Goal: Information Seeking & Learning: Learn about a topic

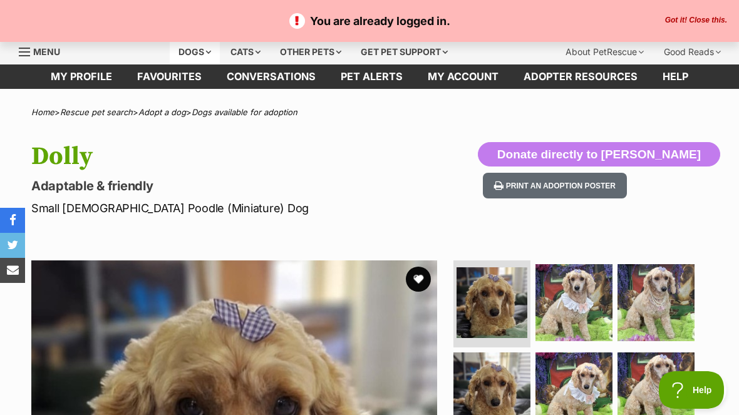
click at [188, 51] on div "Dogs" at bounding box center [195, 51] width 50 height 25
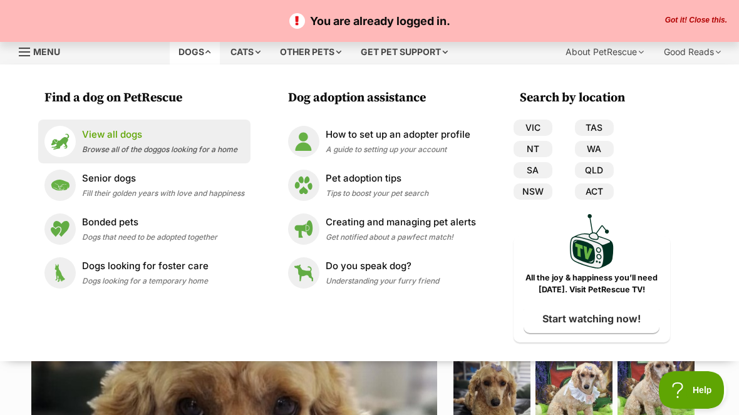
click at [97, 145] on span "Browse all of the doggos looking for a home" at bounding box center [159, 149] width 155 height 9
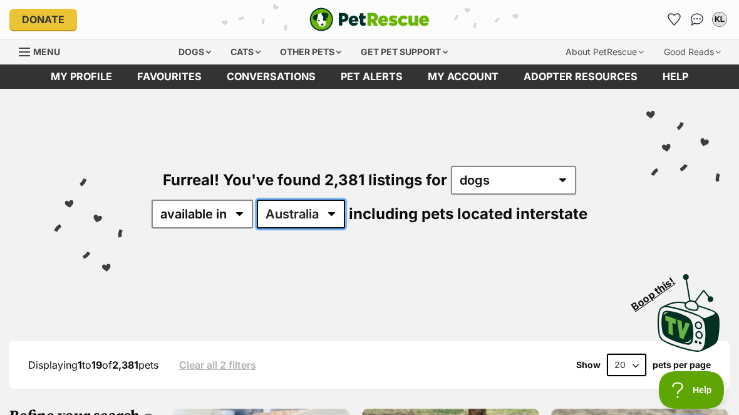
click at [335, 213] on select "Australia ACT NSW NT QLD SA TAS VIC WA" at bounding box center [301, 214] width 88 height 29
select select "NSW"
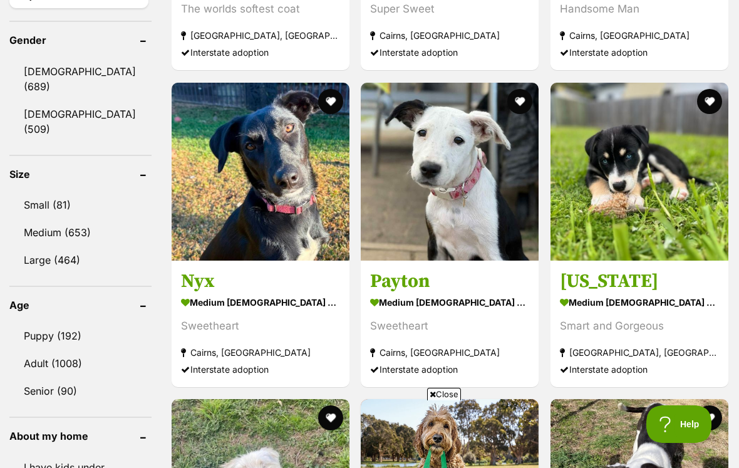
scroll to position [1074, 0]
click at [46, 194] on link "Small (81)" at bounding box center [80, 205] width 142 height 26
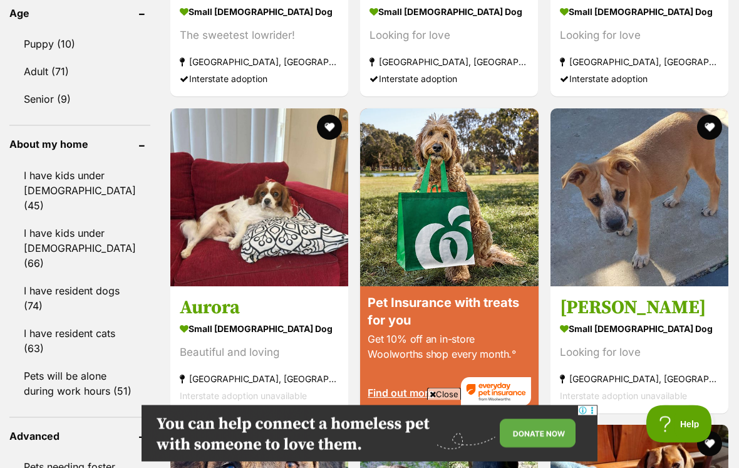
scroll to position [1369, 0]
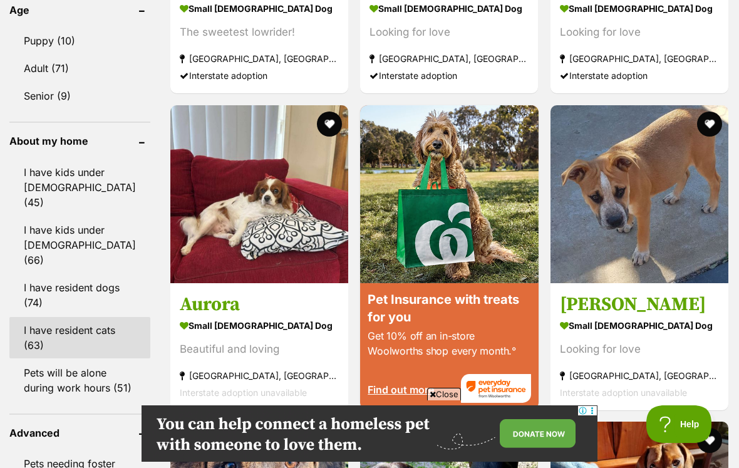
click at [38, 317] on link "I have resident cats (63)" at bounding box center [79, 337] width 141 height 41
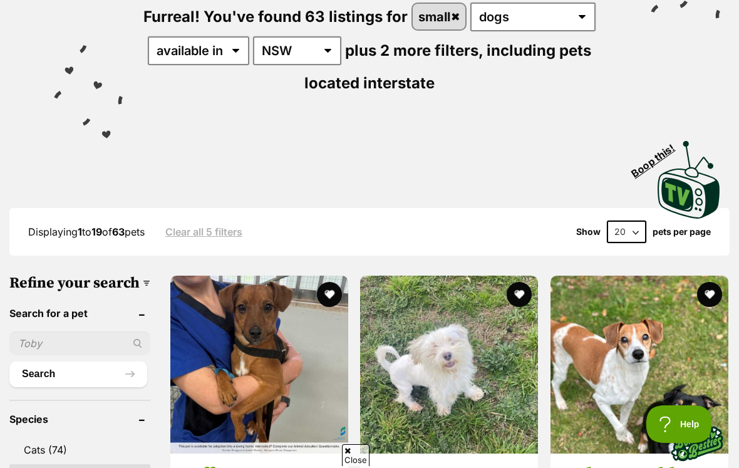
click at [638, 233] on select "20 40 60" at bounding box center [625, 231] width 39 height 23
select select "60"
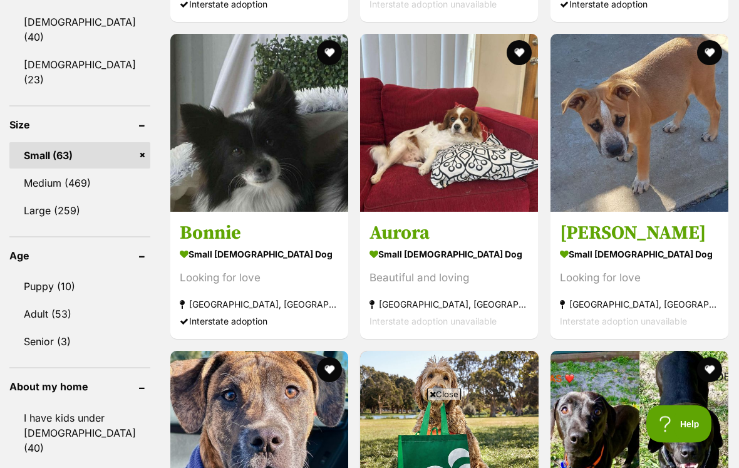
scroll to position [1154, 0]
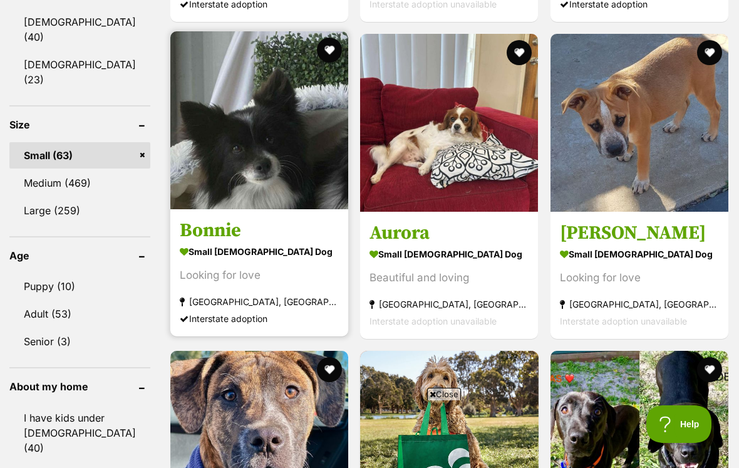
click at [261, 176] on img at bounding box center [259, 120] width 178 height 178
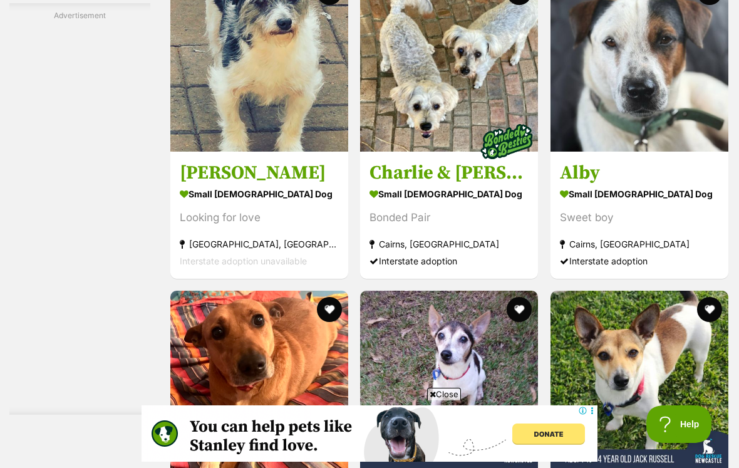
scroll to position [0, 0]
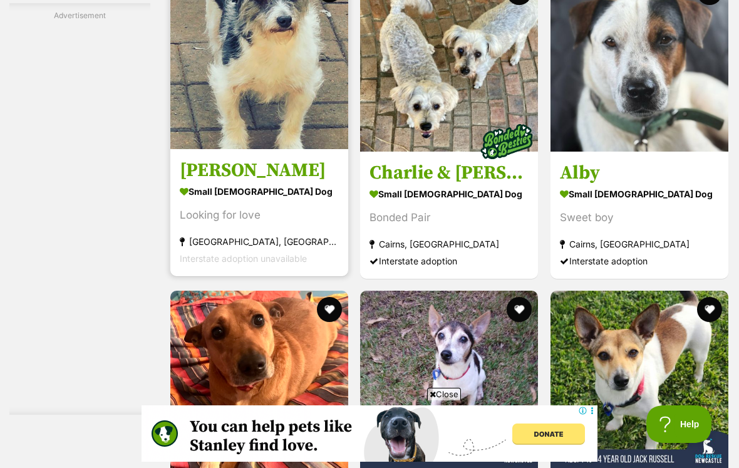
click at [257, 143] on img at bounding box center [259, 60] width 178 height 178
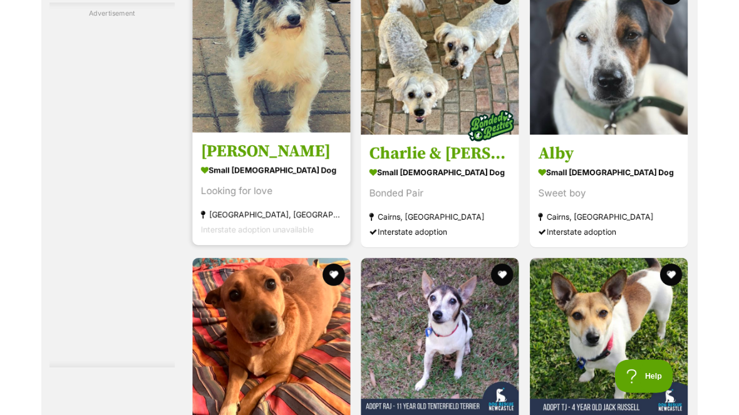
scroll to position [2534, 0]
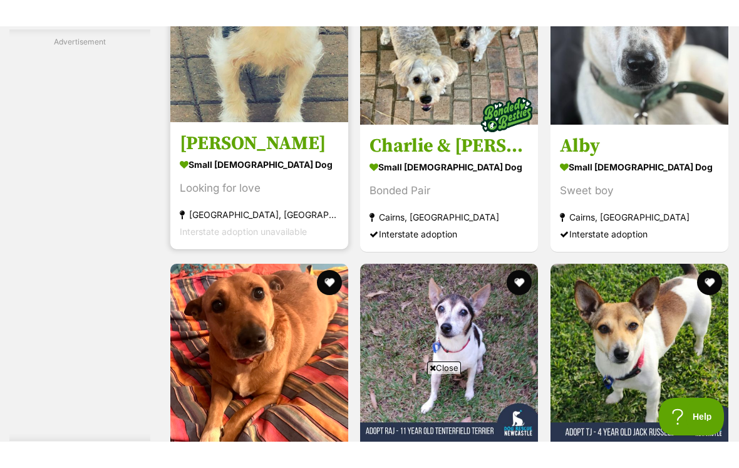
scroll to position [2412, 0]
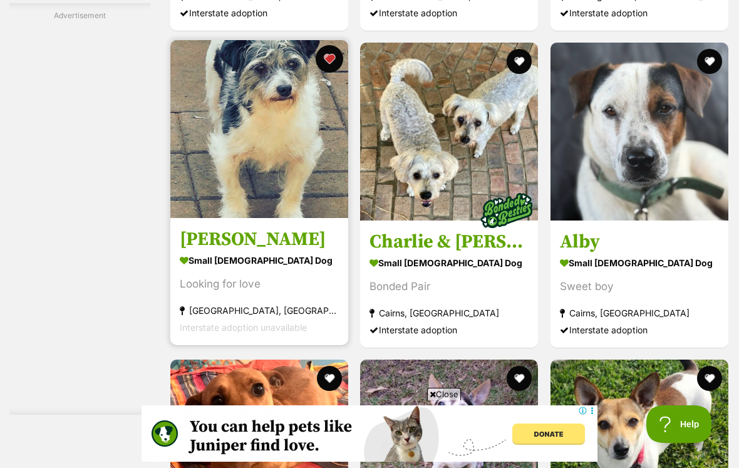
click at [315, 73] on button "favourite" at bounding box center [329, 59] width 28 height 28
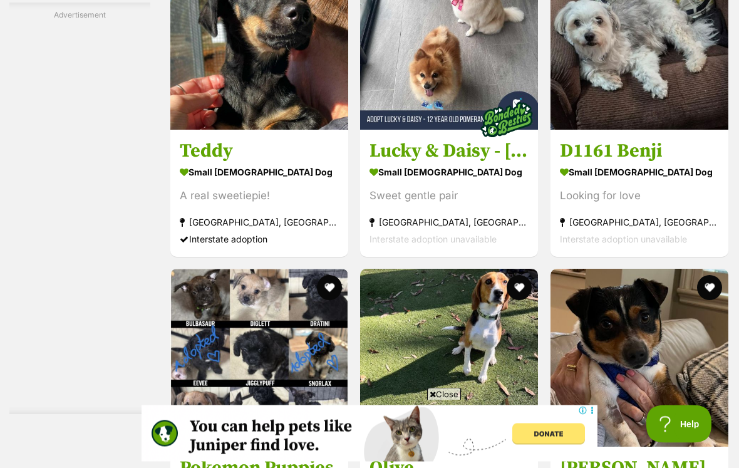
scroll to position [3136, 0]
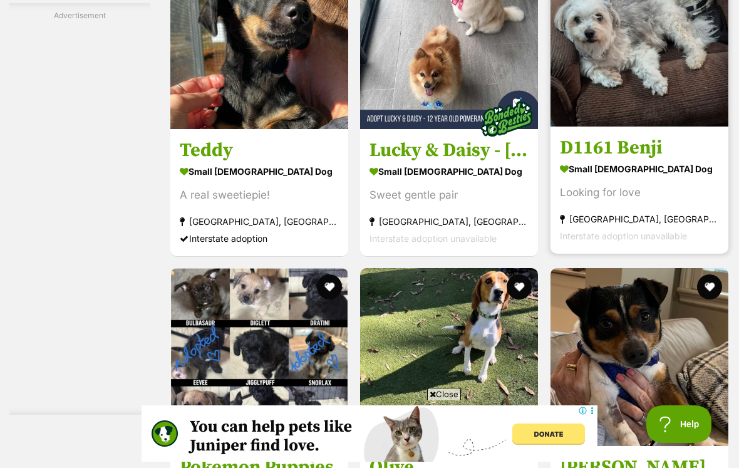
click at [653, 126] on img at bounding box center [639, 38] width 178 height 178
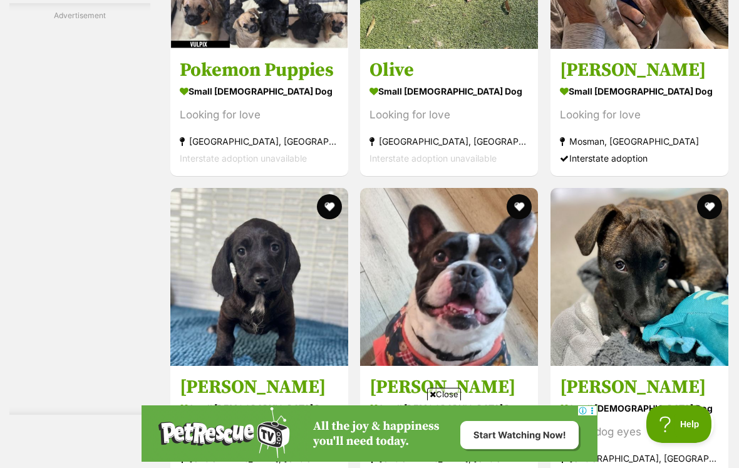
scroll to position [3535, 0]
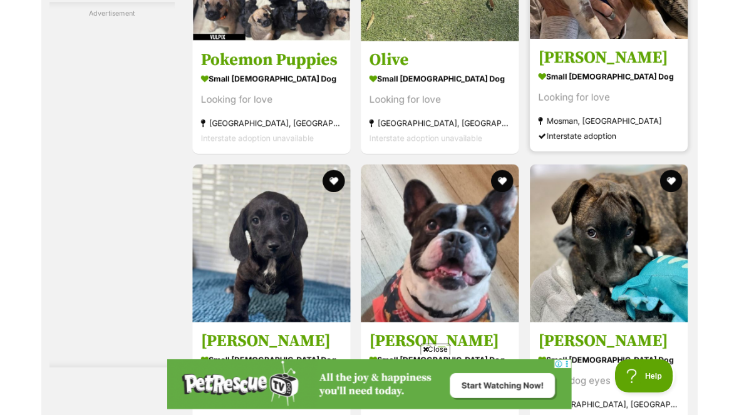
scroll to position [3568, 0]
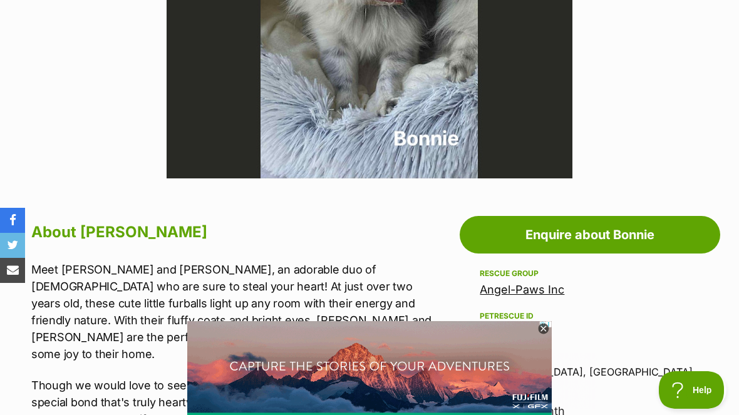
scroll to position [478, 0]
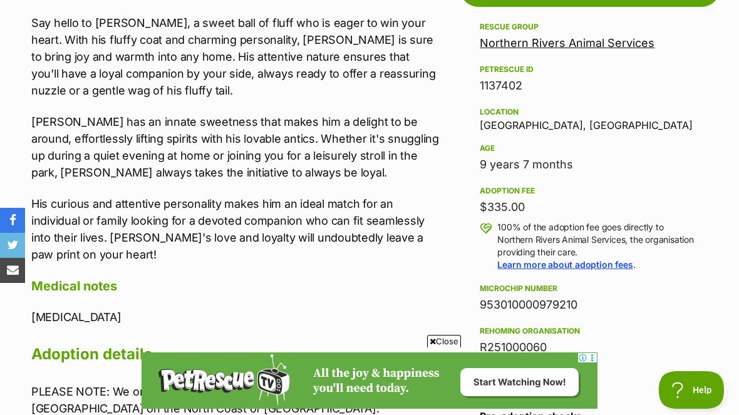
scroll to position [710, 0]
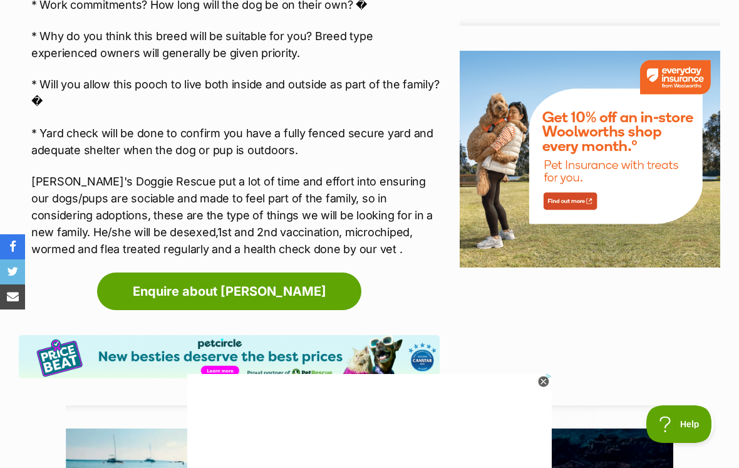
scroll to position [1459, 0]
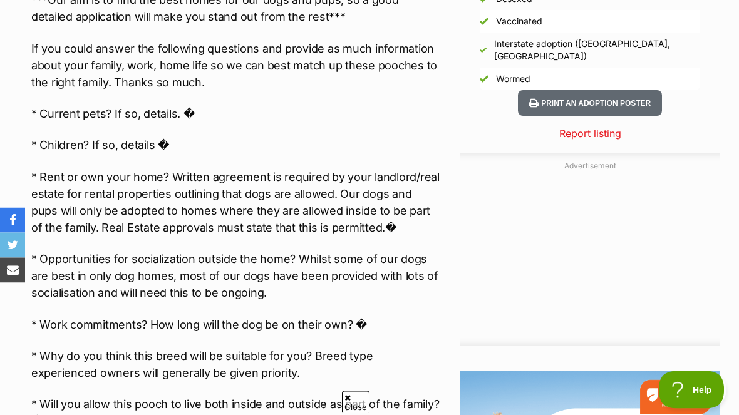
scroll to position [1134, 0]
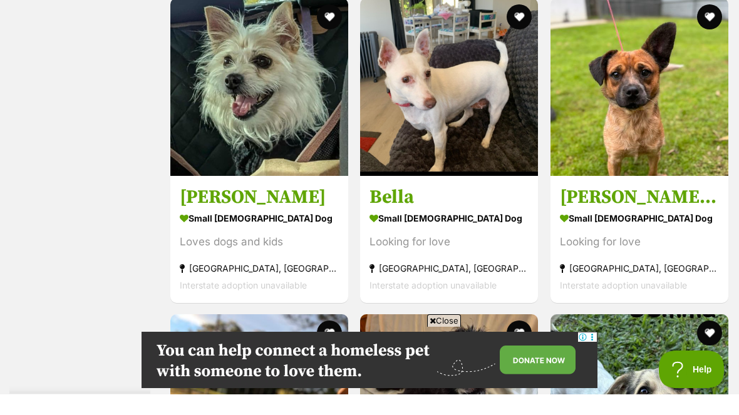
scroll to position [4988, 0]
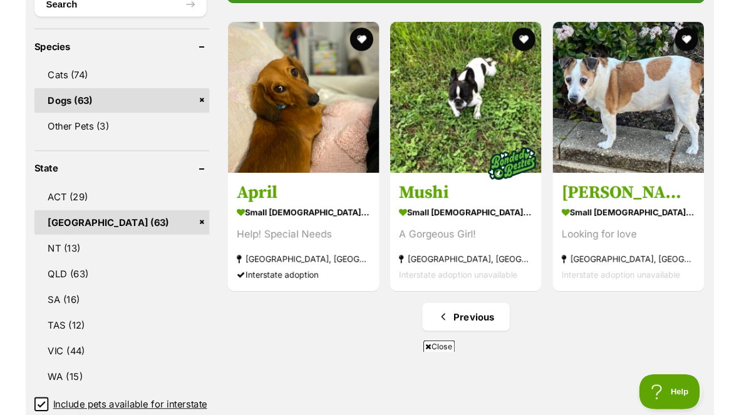
scroll to position [563, 0]
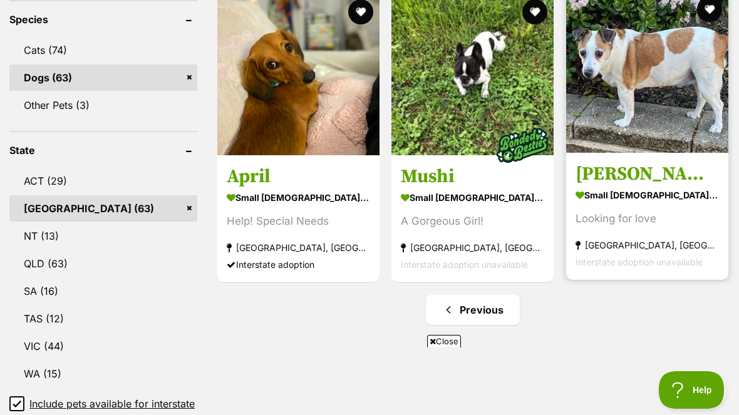
click at [632, 78] on img at bounding box center [647, 72] width 162 height 162
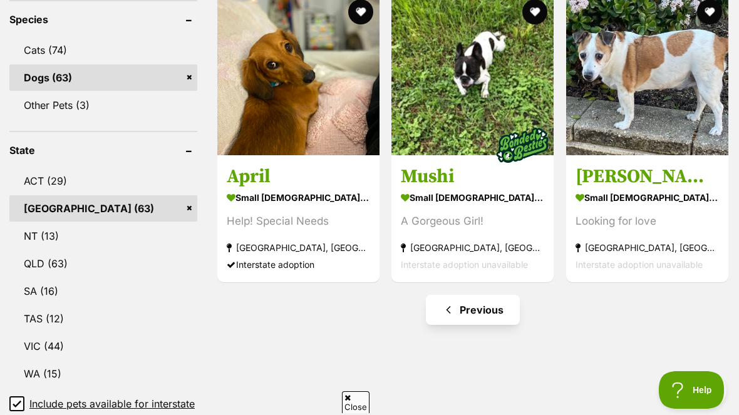
click at [470, 319] on link "Previous" at bounding box center [473, 310] width 94 height 30
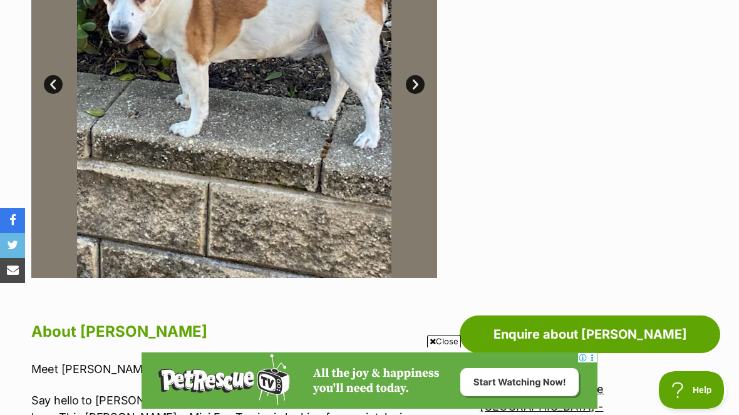
scroll to position [374, 0]
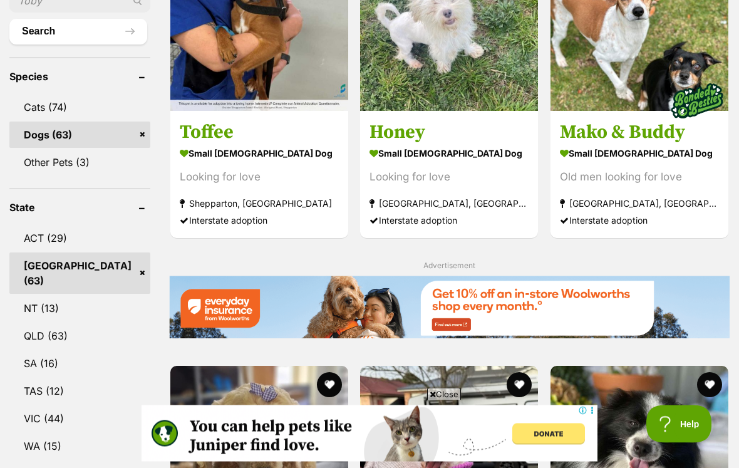
scroll to position [506, 0]
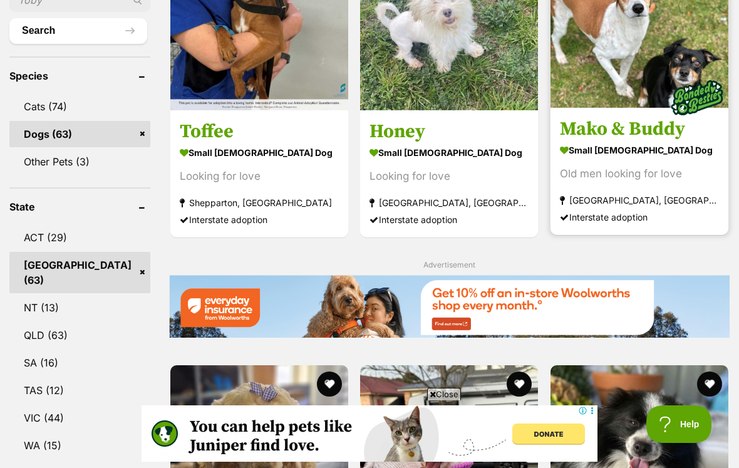
click at [619, 64] on img at bounding box center [639, 19] width 178 height 178
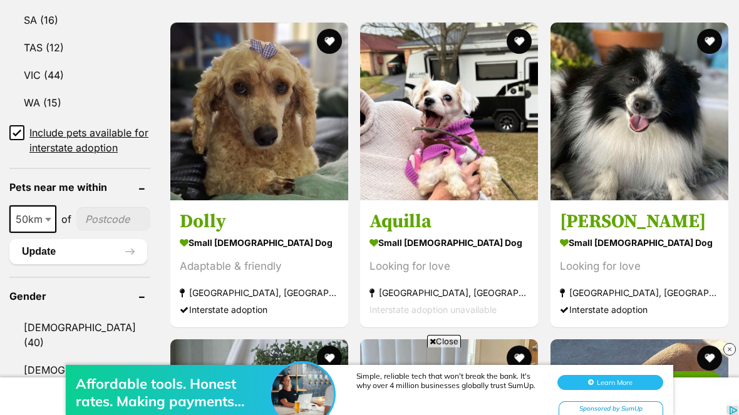
scroll to position [0, 0]
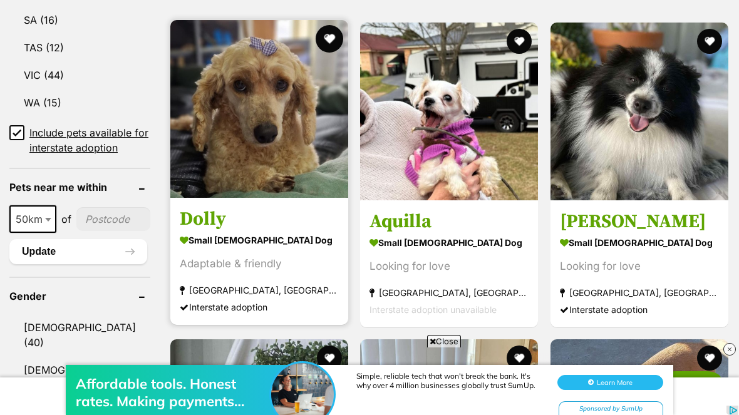
click at [315, 51] on button "favourite" at bounding box center [329, 39] width 28 height 28
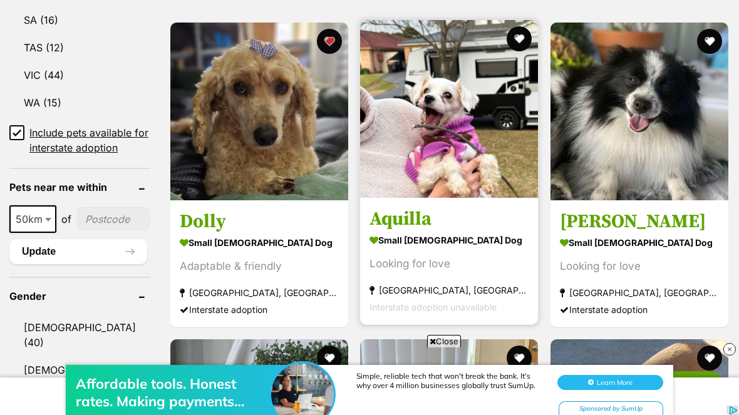
click at [456, 165] on img at bounding box center [449, 109] width 178 height 178
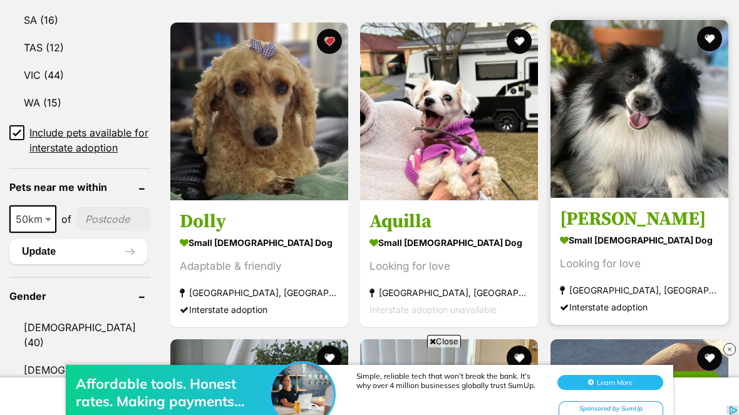
click at [667, 145] on img at bounding box center [639, 109] width 178 height 178
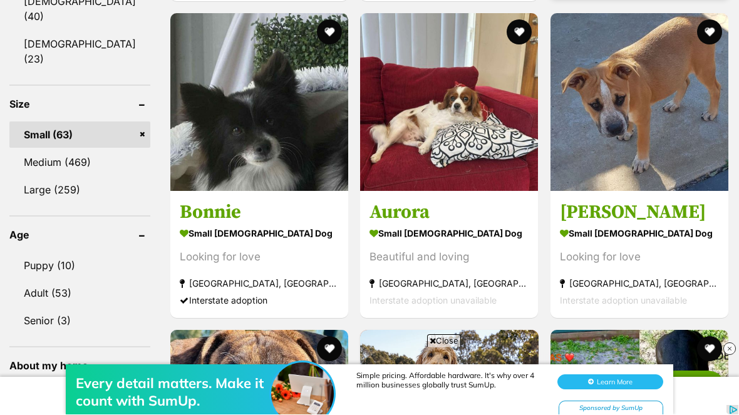
scroll to position [1185, 0]
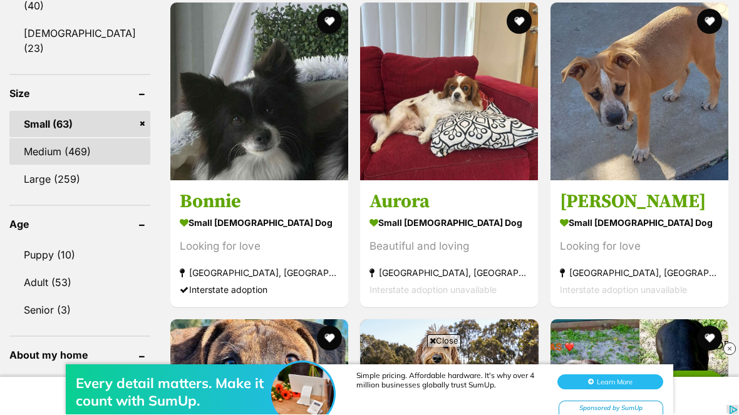
click at [48, 139] on link "Medium (469)" at bounding box center [79, 152] width 141 height 26
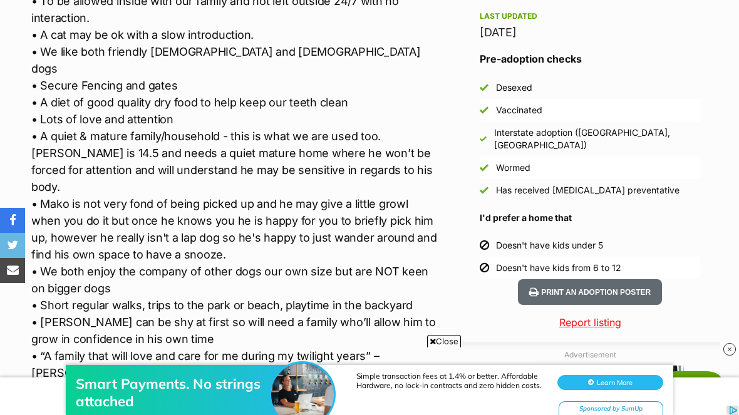
scroll to position [1080, 0]
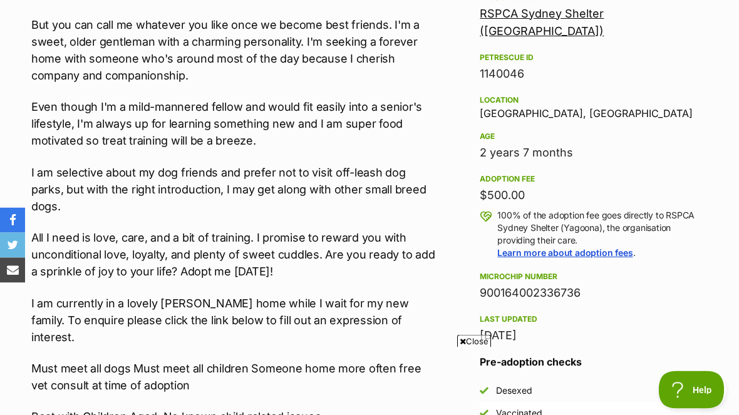
scroll to position [752, 0]
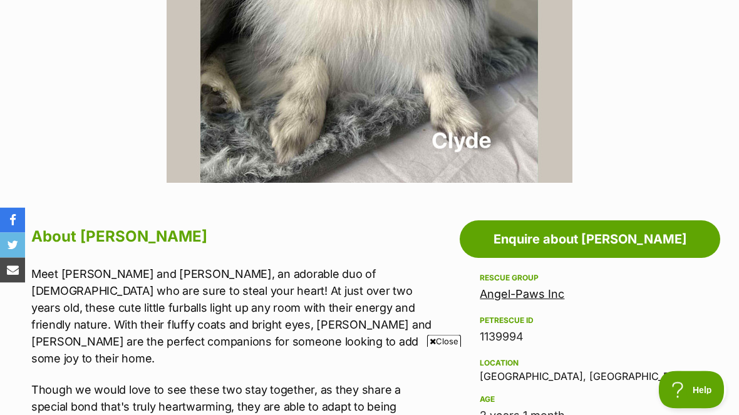
scroll to position [451, 0]
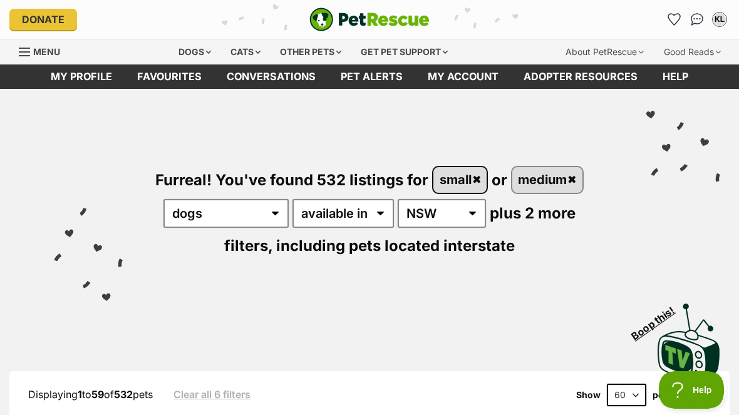
click at [478, 182] on link "small" at bounding box center [459, 180] width 53 height 26
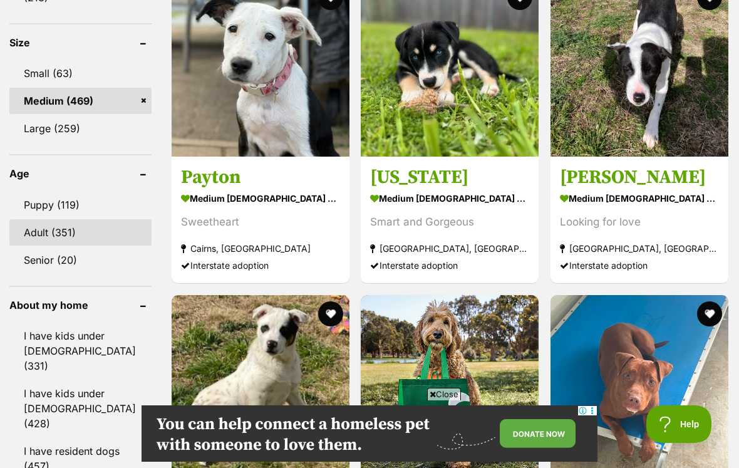
click at [45, 224] on link "Adult (351)" at bounding box center [80, 232] width 142 height 26
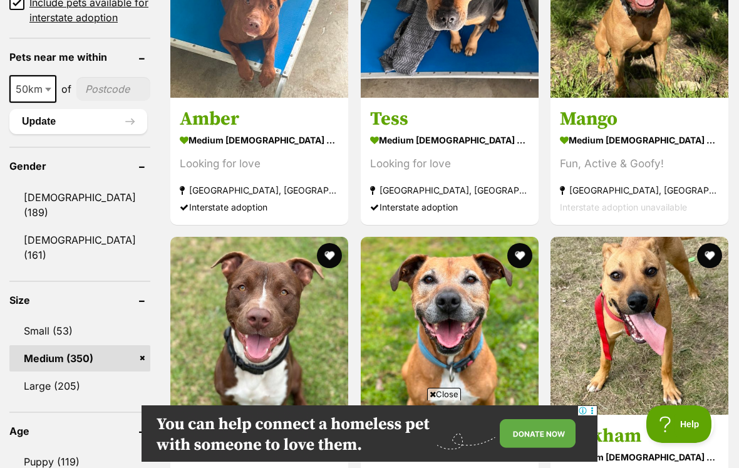
scroll to position [968, 0]
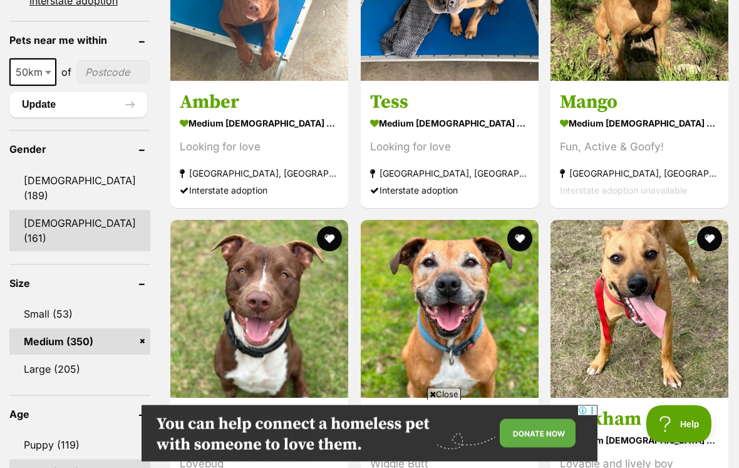
click at [42, 232] on link "[DEMOGRAPHIC_DATA] (161)" at bounding box center [79, 230] width 141 height 41
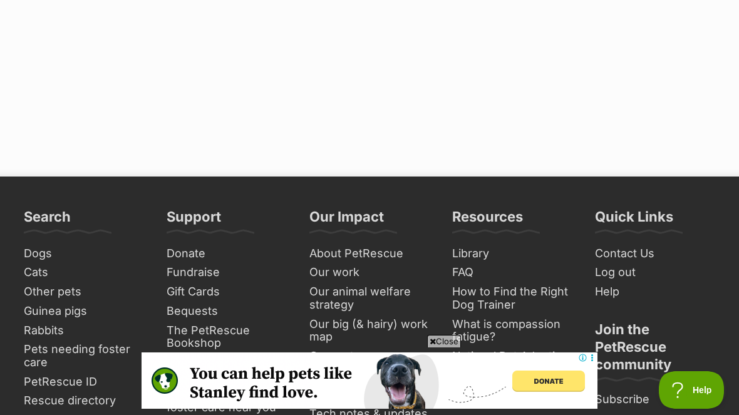
scroll to position [6939, 0]
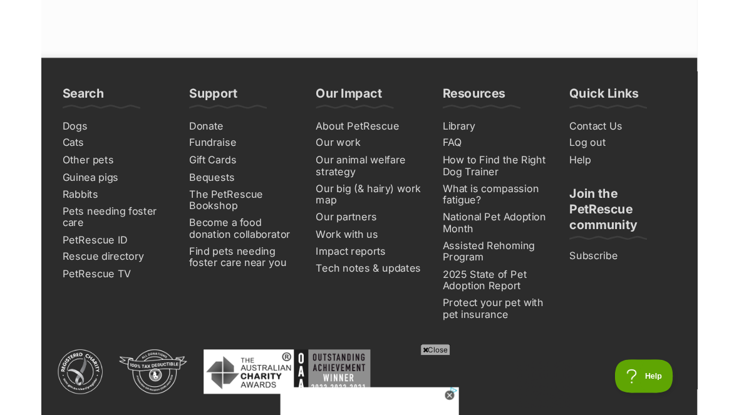
scroll to position [7081, 0]
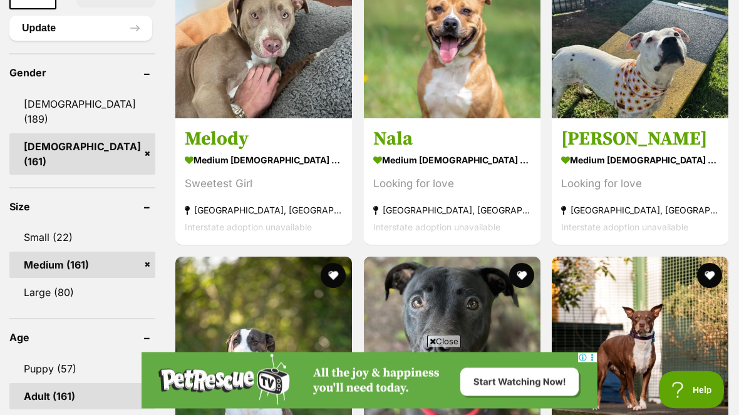
scroll to position [1072, 0]
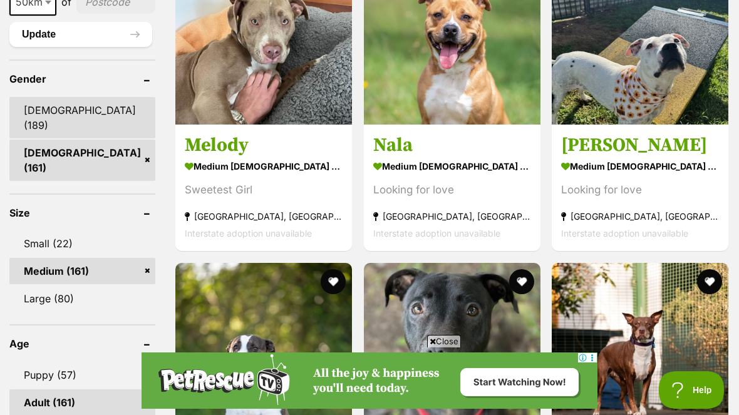
click at [37, 97] on link "[DEMOGRAPHIC_DATA] (189)" at bounding box center [82, 117] width 146 height 41
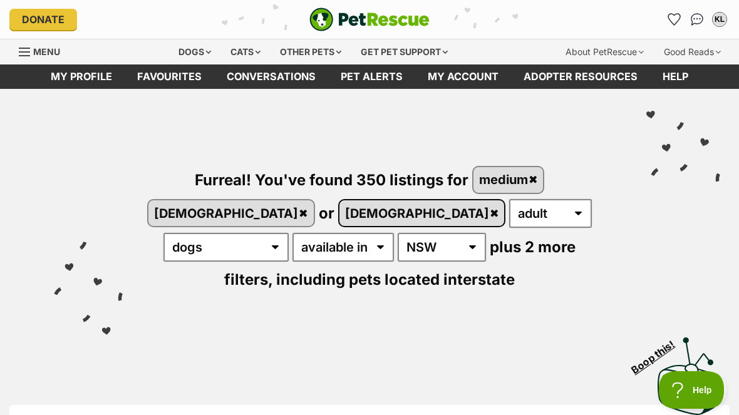
click at [339, 213] on link "female" at bounding box center [421, 213] width 165 height 26
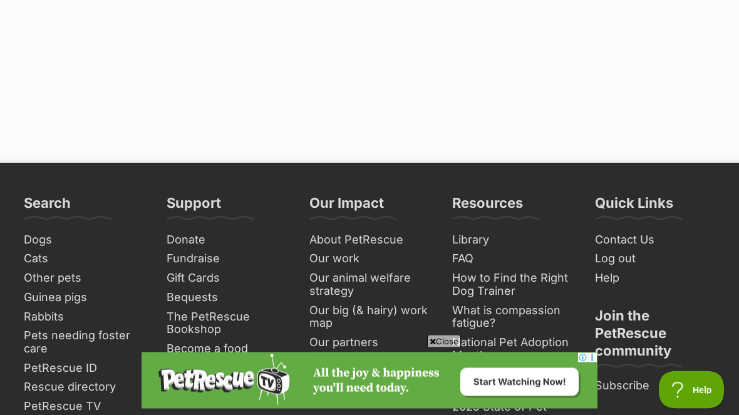
scroll to position [6987, 0]
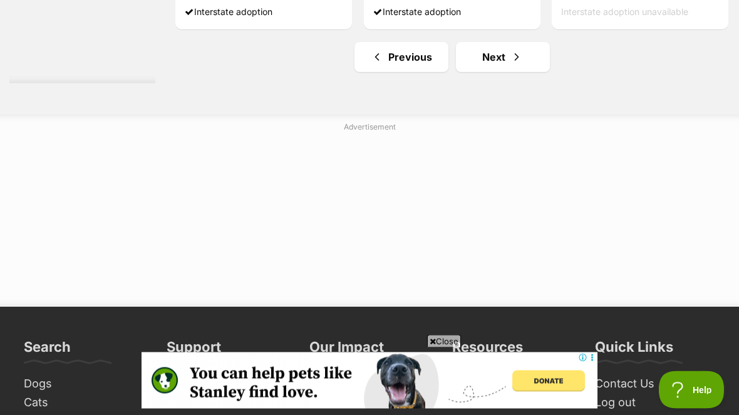
scroll to position [6843, 0]
click at [510, 64] on span "Next page" at bounding box center [516, 56] width 13 height 15
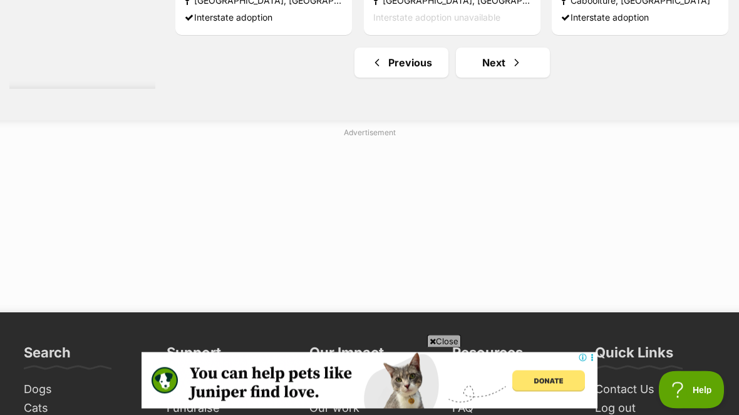
scroll to position [6955, 0]
click at [482, 78] on link "Next" at bounding box center [503, 63] width 94 height 30
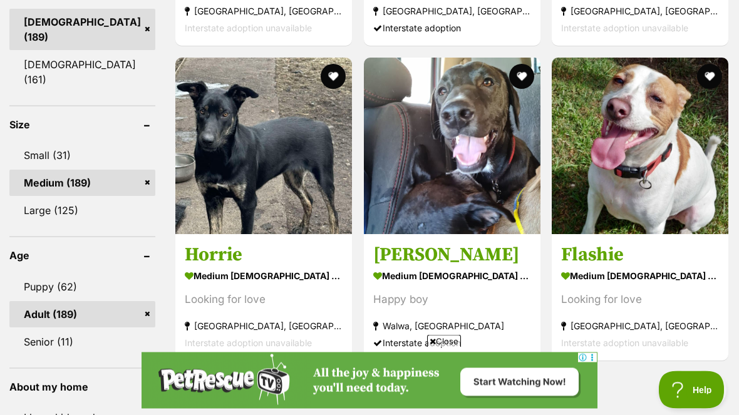
scroll to position [1160, 0]
click at [42, 329] on link "Senior (11)" at bounding box center [82, 342] width 146 height 26
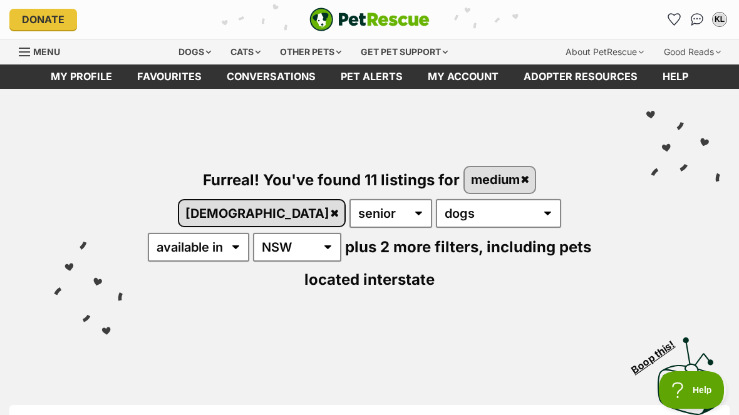
click at [344, 200] on link "[DEMOGRAPHIC_DATA]" at bounding box center [261, 213] width 165 height 26
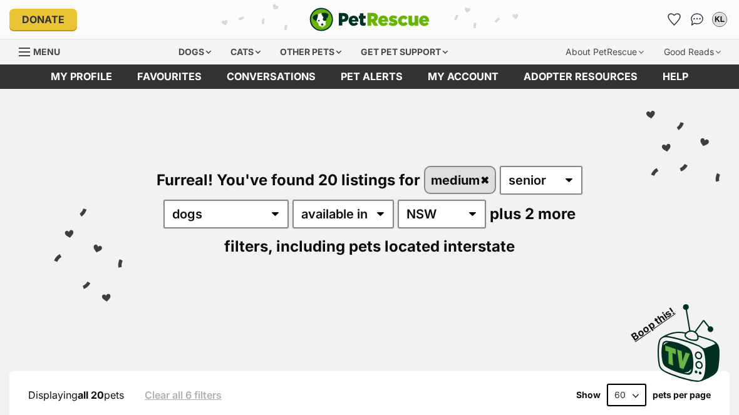
click at [484, 184] on link "medium" at bounding box center [460, 180] width 70 height 26
click at [482, 180] on link "medium" at bounding box center [460, 180] width 70 height 26
